Goal: Transaction & Acquisition: Purchase product/service

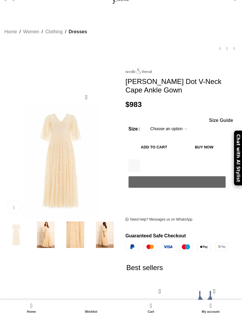
click at [46, 227] on img at bounding box center [45, 235] width 27 height 27
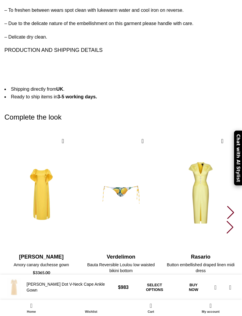
scroll to position [1049, 0]
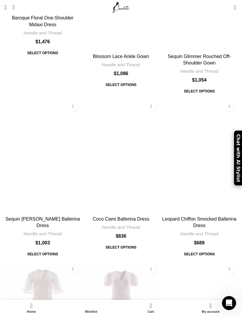
scroll to position [2303, 0]
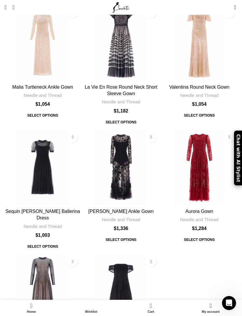
scroll to position [1817, 0]
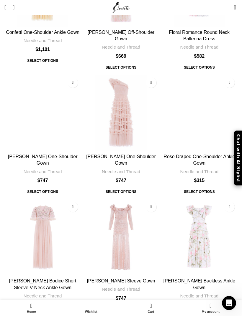
scroll to position [1634, 0]
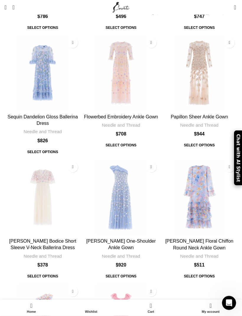
scroll to position [1783, 0]
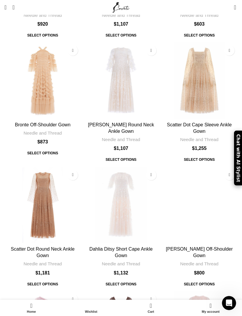
scroll to position [1292, 0]
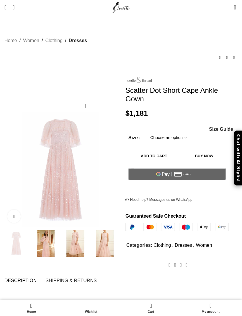
click at [177, 132] on select "Choose an option 6 UK 8 UK 10 UK 12 UK 14 UK 16 UK 18 UK 20 UK 22 UK 24 UK 45 UK" at bounding box center [169, 138] width 46 height 12
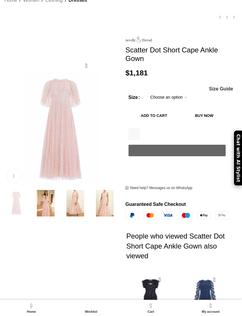
scroll to position [0, 65]
click at [179, 110] on button "Add to cart" at bounding box center [153, 116] width 51 height 12
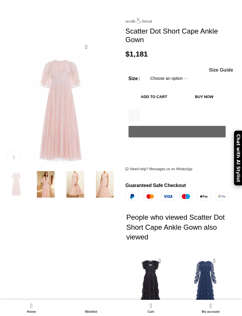
click at [179, 91] on button "Add to cart" at bounding box center [153, 97] width 51 height 12
click at [180, 72] on select "Choose an option 6 UK 8 UK 10 UK 12 UK 14 UK 16 UK 18 UK 20 UK 22 UK 24 UK 45 UK" at bounding box center [169, 78] width 46 height 12
select select "6-uk"
click at [179, 91] on button "Add to cart" at bounding box center [153, 97] width 51 height 12
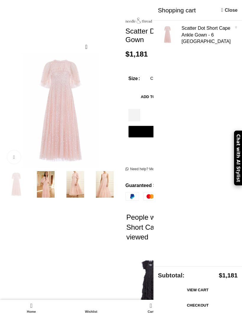
scroll to position [0, 130]
click at [230, 11] on link "Close" at bounding box center [229, 9] width 16 height 7
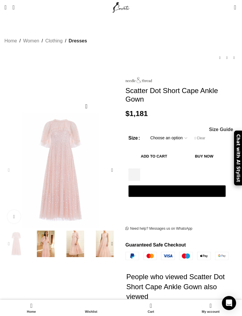
scroll to position [0, 324]
click at [235, 8] on span "1 item" at bounding box center [235, 7] width 2 height 6
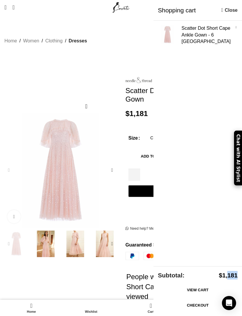
click at [229, 271] on p "Subtotal: $ 1,181" at bounding box center [197, 275] width 88 height 18
copy bdi "$ 1,181"
click at [233, 11] on link "Close" at bounding box center [229, 9] width 16 height 7
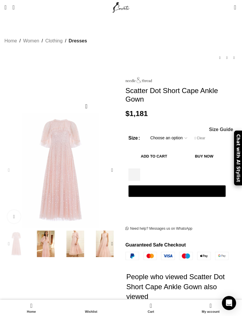
click at [5, 4] on link "Menu" at bounding box center [5, 7] width 8 height 12
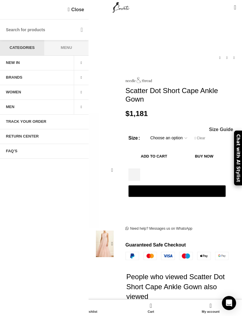
click at [198, 27] on div "Home Women Clothing Dresses Scatter Dot Short Cape Ankle Gown Griselda Brushstr…" at bounding box center [120, 48] width 233 height 43
click at [233, 11] on link "1 item $ 1,181" at bounding box center [235, 7] width 8 height 12
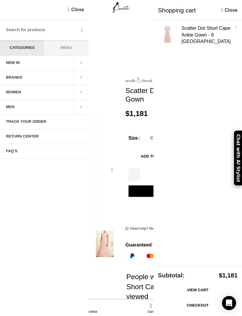
scroll to position [0, 454]
click at [209, 306] on link "Checkout" at bounding box center [198, 305] width 80 height 12
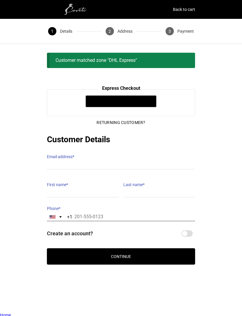
click at [95, 213] on input "Phone *" at bounding box center [121, 217] width 148 height 9
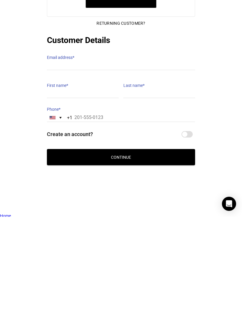
click at [68, 212] on div "+1" at bounding box center [69, 216] width 5 height 9
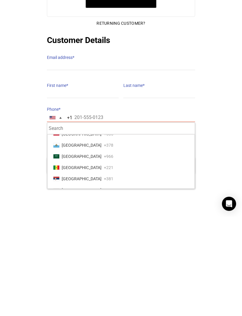
scroll to position [2007, 0]
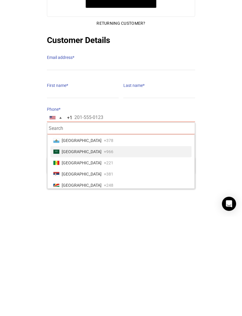
click at [77, 247] on span "Saudi Arabia" at bounding box center [82, 251] width 40 height 8
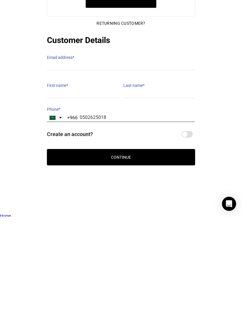
type input "0502625018"
click at [179, 248] on button "Continue" at bounding box center [121, 256] width 148 height 16
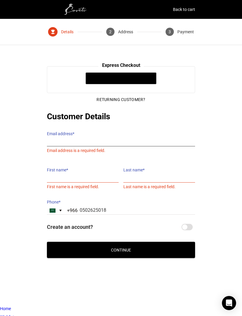
click at [122, 138] on input "Email address *" at bounding box center [121, 142] width 148 height 9
click at [138, 79] on icon "@import url(//fonts.googleapis.com/css?family=Google+Sans_old:500) ••••••" at bounding box center [131, 79] width 32 height 9
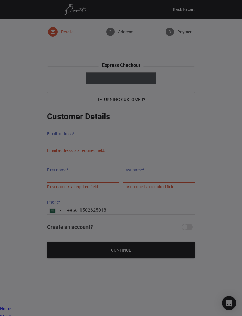
click at [209, 128] on gpay-graypane at bounding box center [121, 158] width 242 height 316
